Goal: Task Accomplishment & Management: Manage account settings

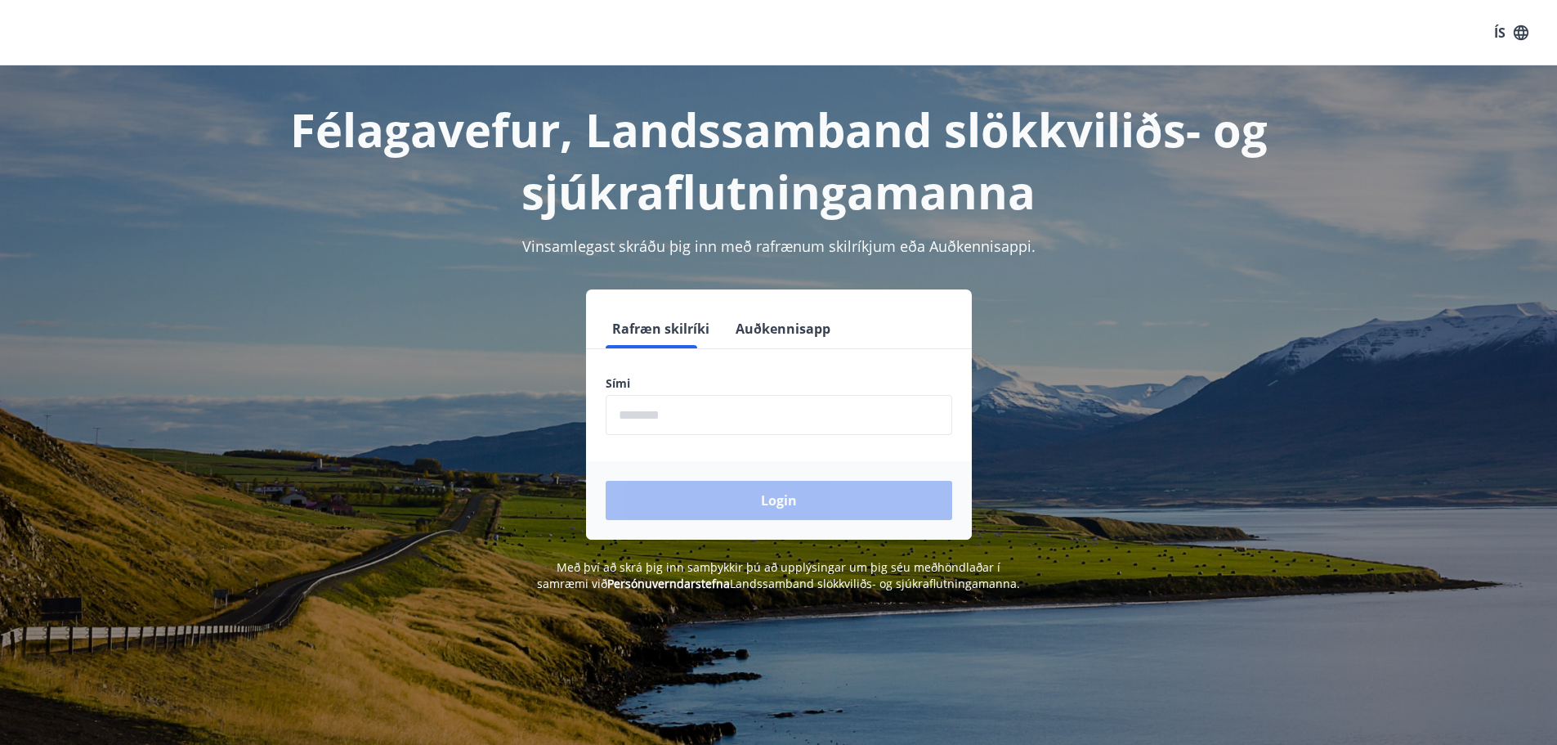
click at [808, 398] on input "phone" at bounding box center [779, 415] width 347 height 40
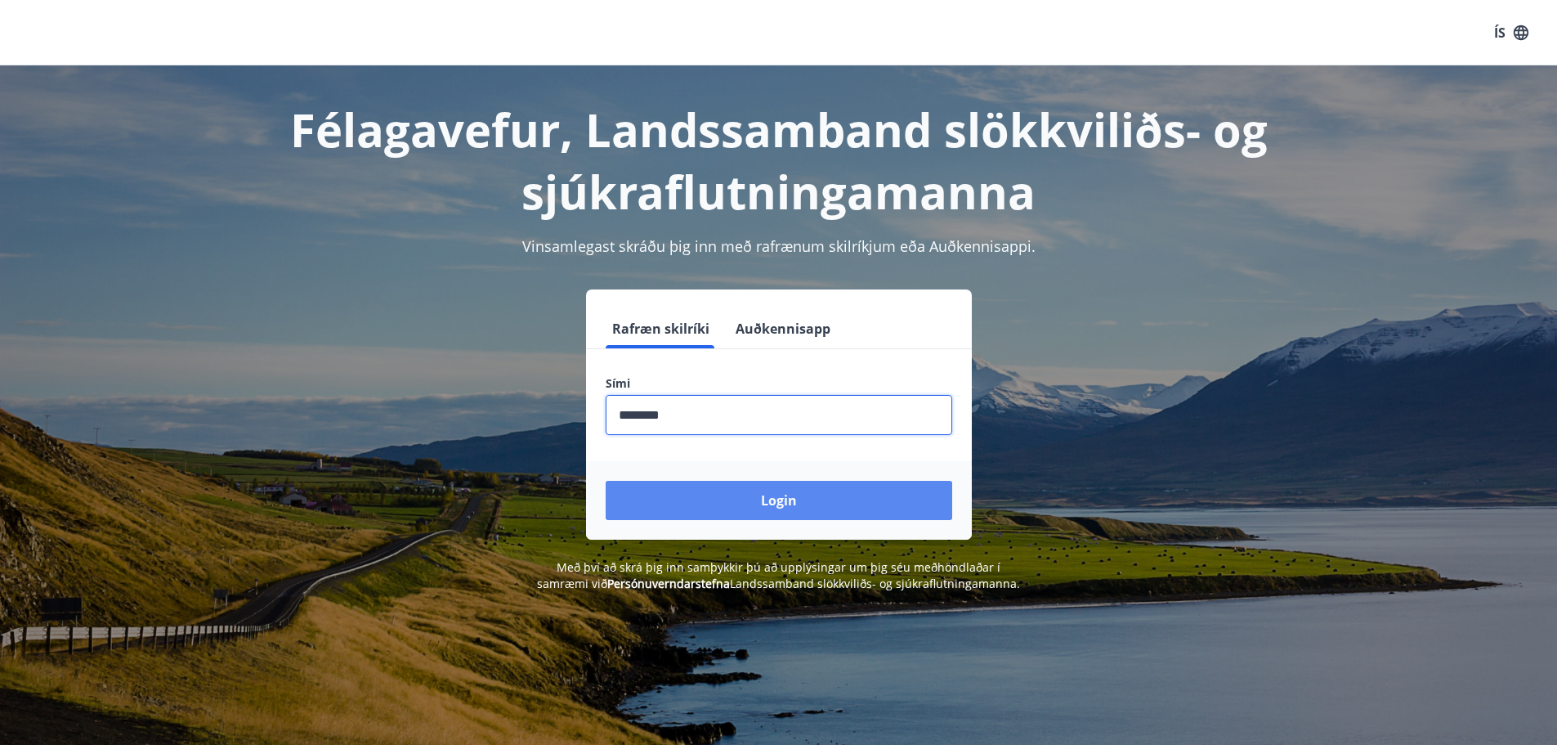
type input "********"
click at [810, 496] on button "Login" at bounding box center [779, 500] width 347 height 39
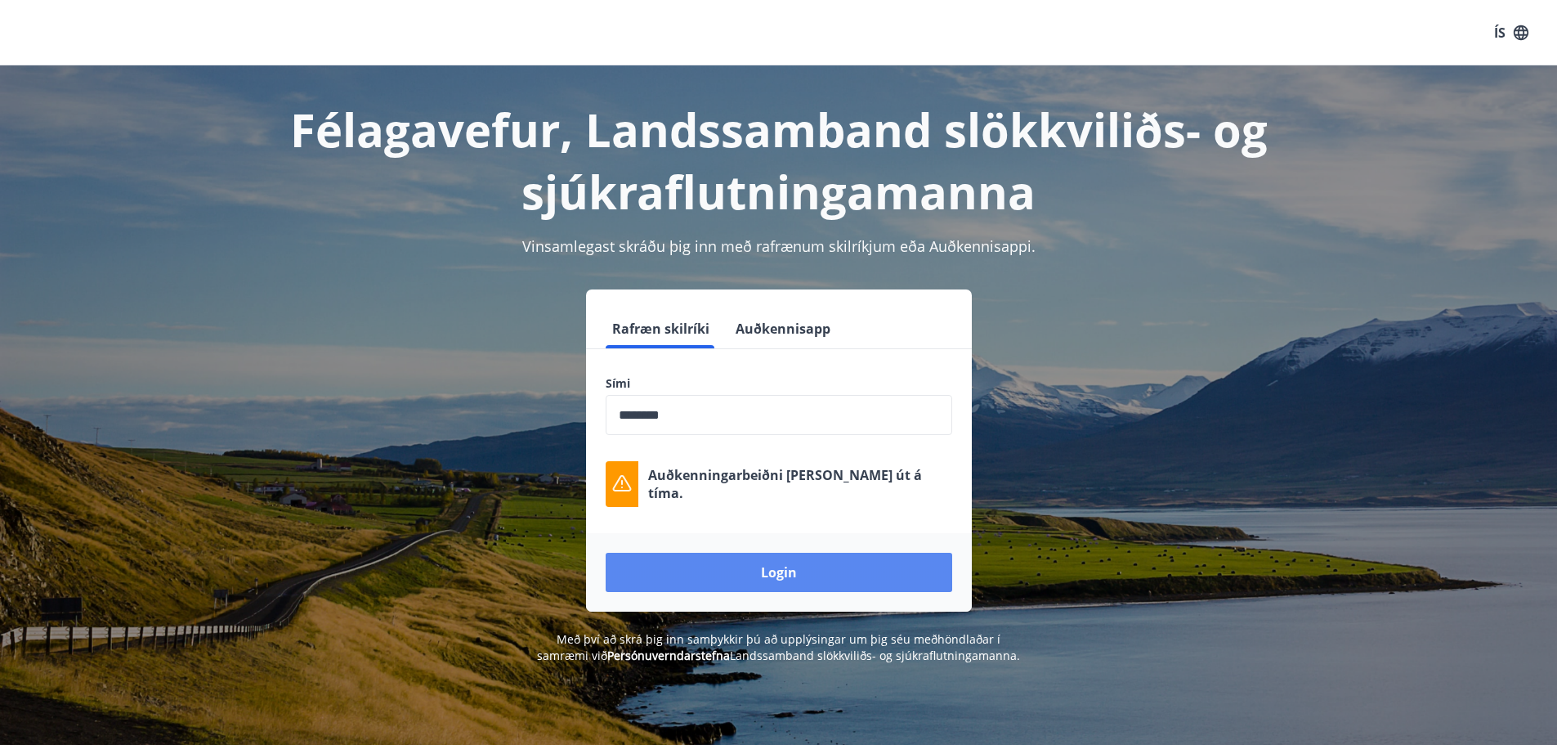
click at [765, 587] on button "Login" at bounding box center [779, 572] width 347 height 39
